Goal: Task Accomplishment & Management: Manage account settings

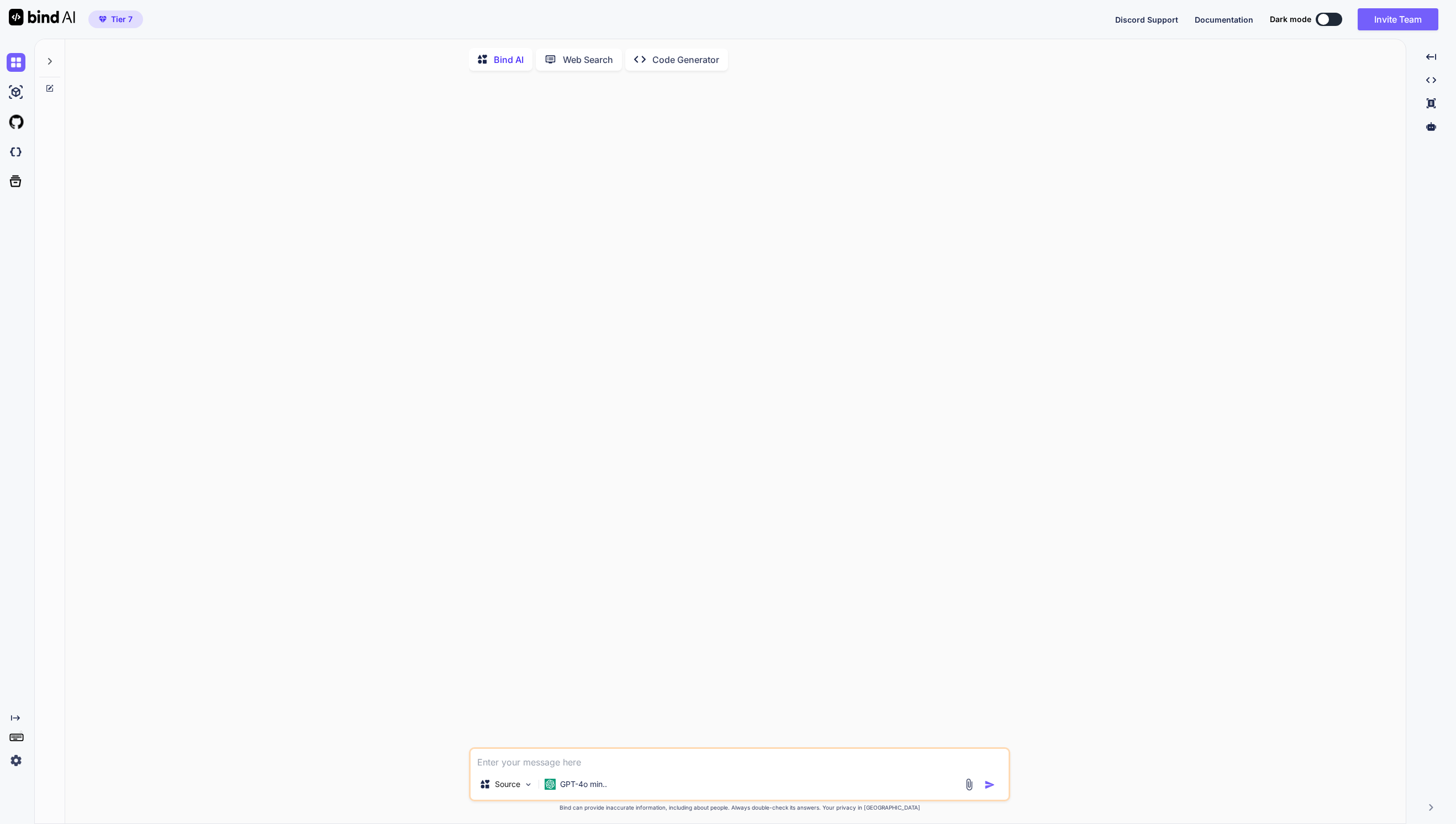
type textarea "x"
click at [304, 459] on div "Source GPT-4o min.. Created with Bind Always check its answers. Privacy in Bind…" at bounding box center [739, 452] width 1331 height 746
click at [702, 179] on div at bounding box center [741, 413] width 539 height 668
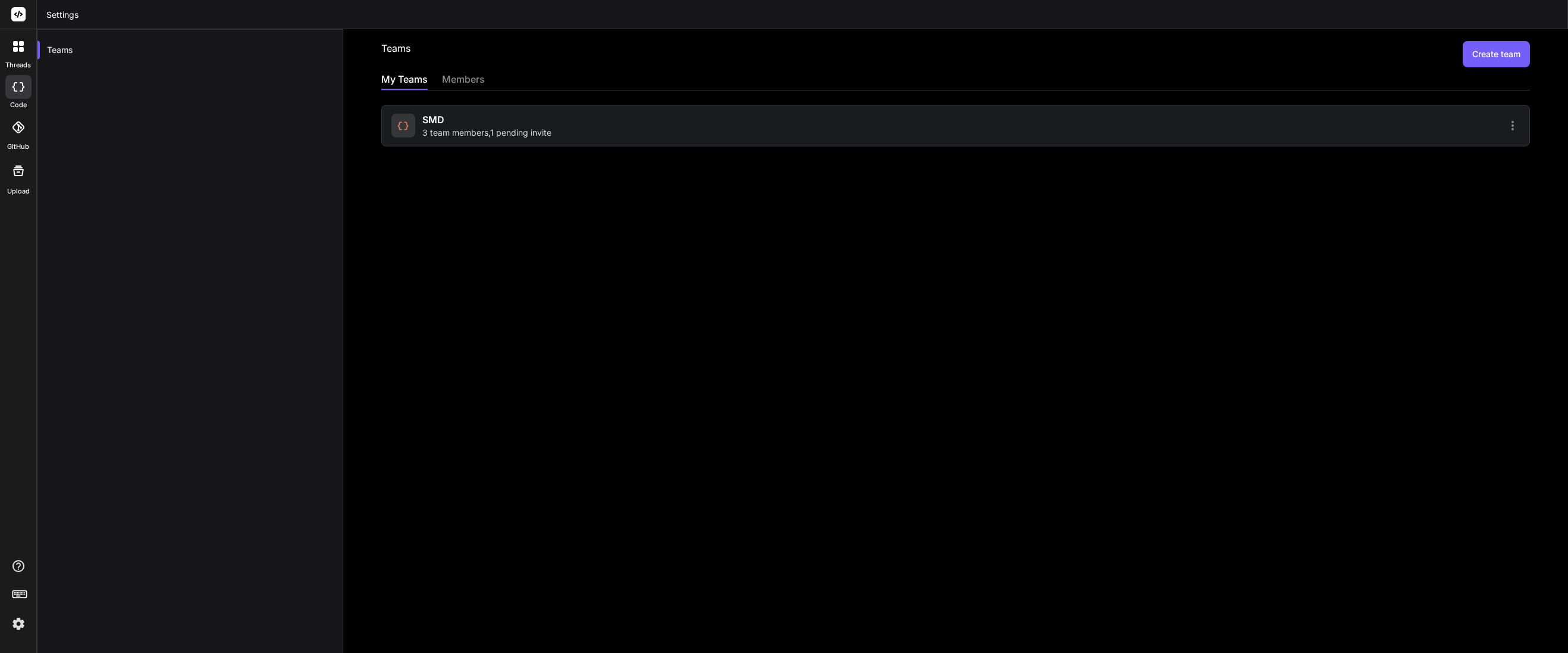
click at [618, 113] on div "SMD 3 team members , 1 pending invite" at bounding box center [672, 125] width 561 height 26
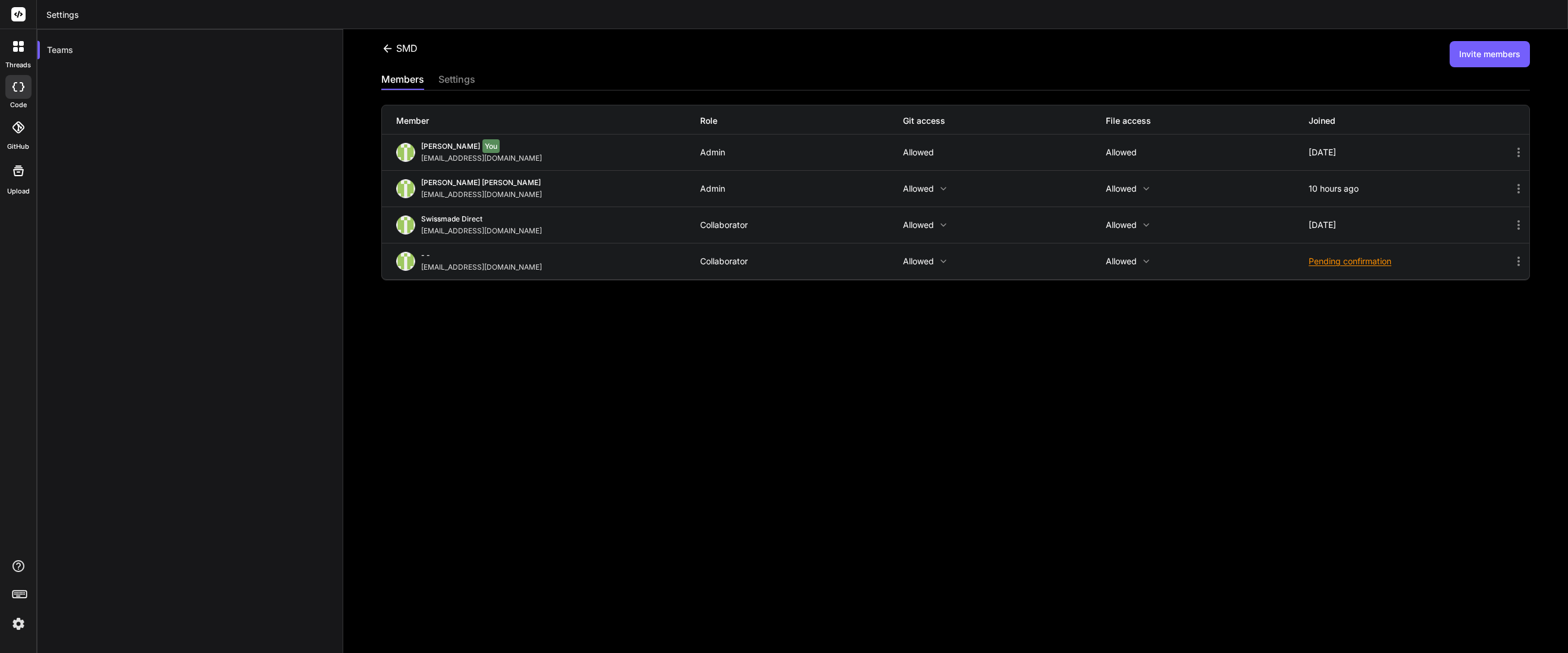
click at [24, 46] on div at bounding box center [18, 46] width 25 height 25
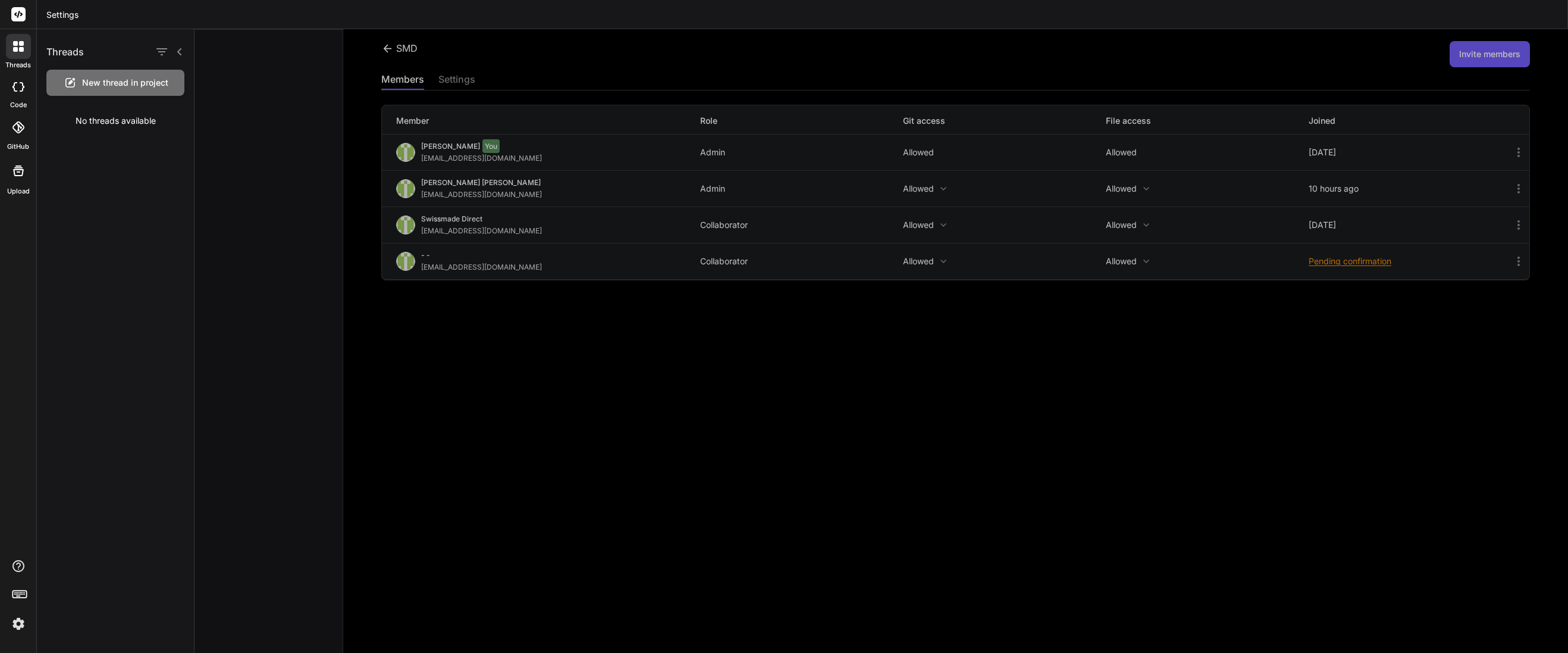
click at [558, 498] on div at bounding box center [881, 340] width 1373 height 623
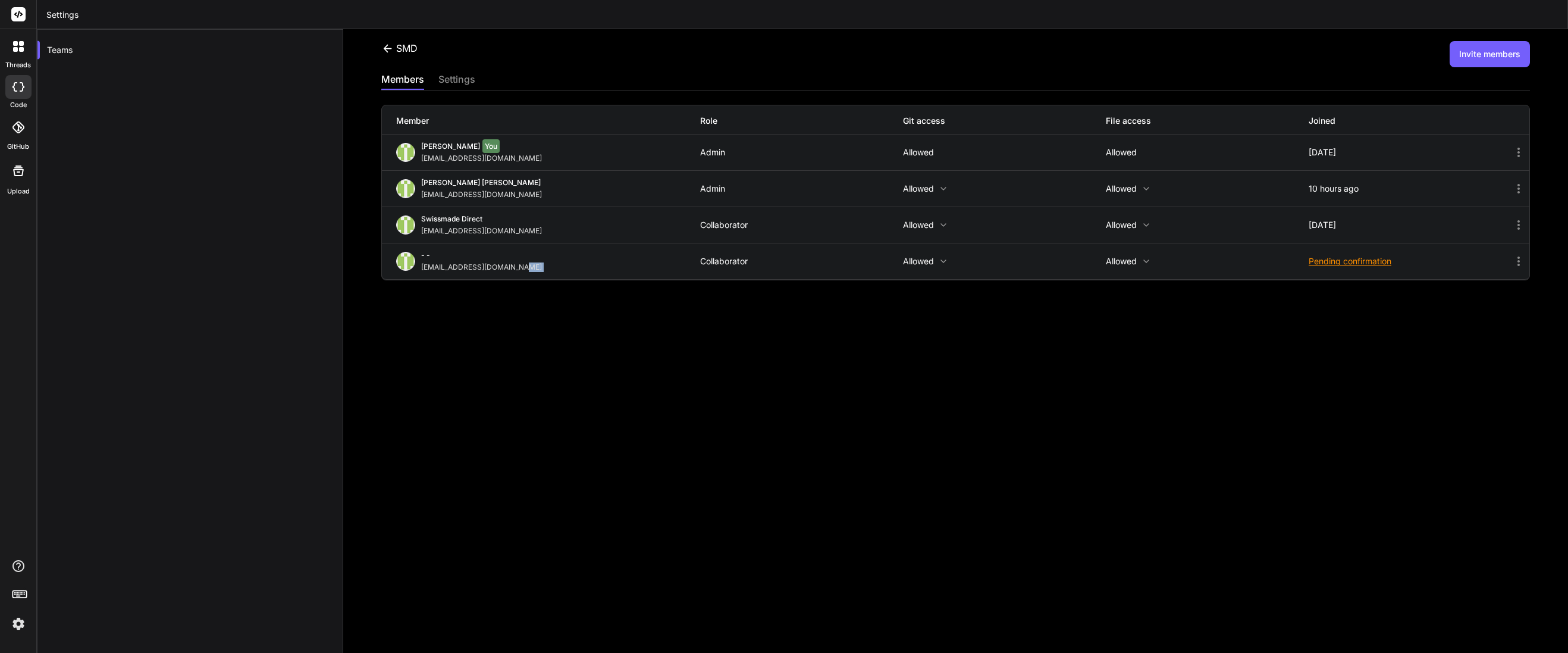
click at [558, 498] on div "SMD Invite members members settings Member Role Git access File access Joined […" at bounding box center [955, 340] width 1225 height 623
click at [430, 451] on div "SMD Invite members members settings Member Role Git access File access Joined […" at bounding box center [955, 340] width 1225 height 623
